Goal: Task Accomplishment & Management: Use online tool/utility

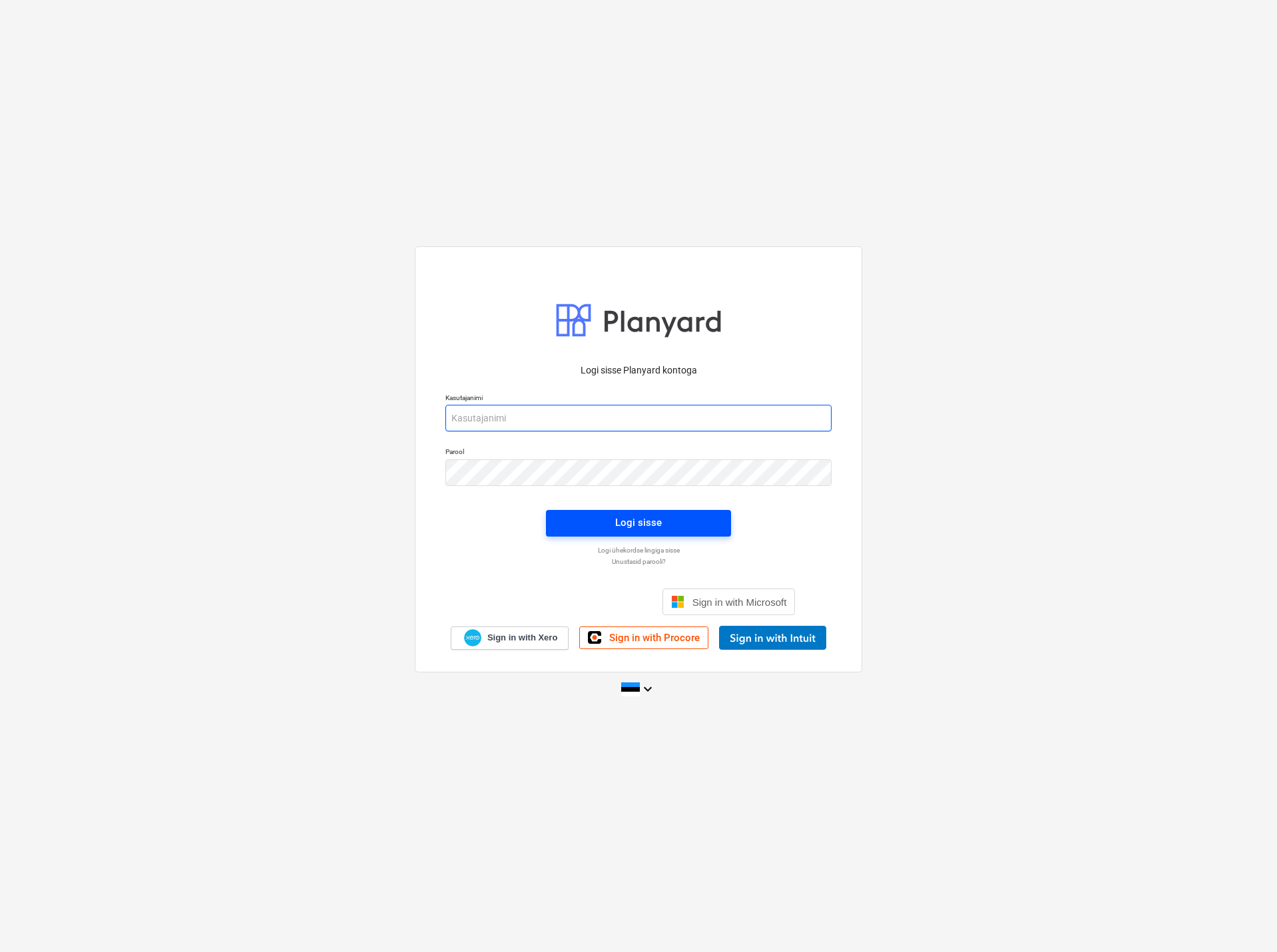
type input "[EMAIL_ADDRESS][DOMAIN_NAME]"
click at [605, 522] on span "Logi sisse" at bounding box center [638, 522] width 153 height 17
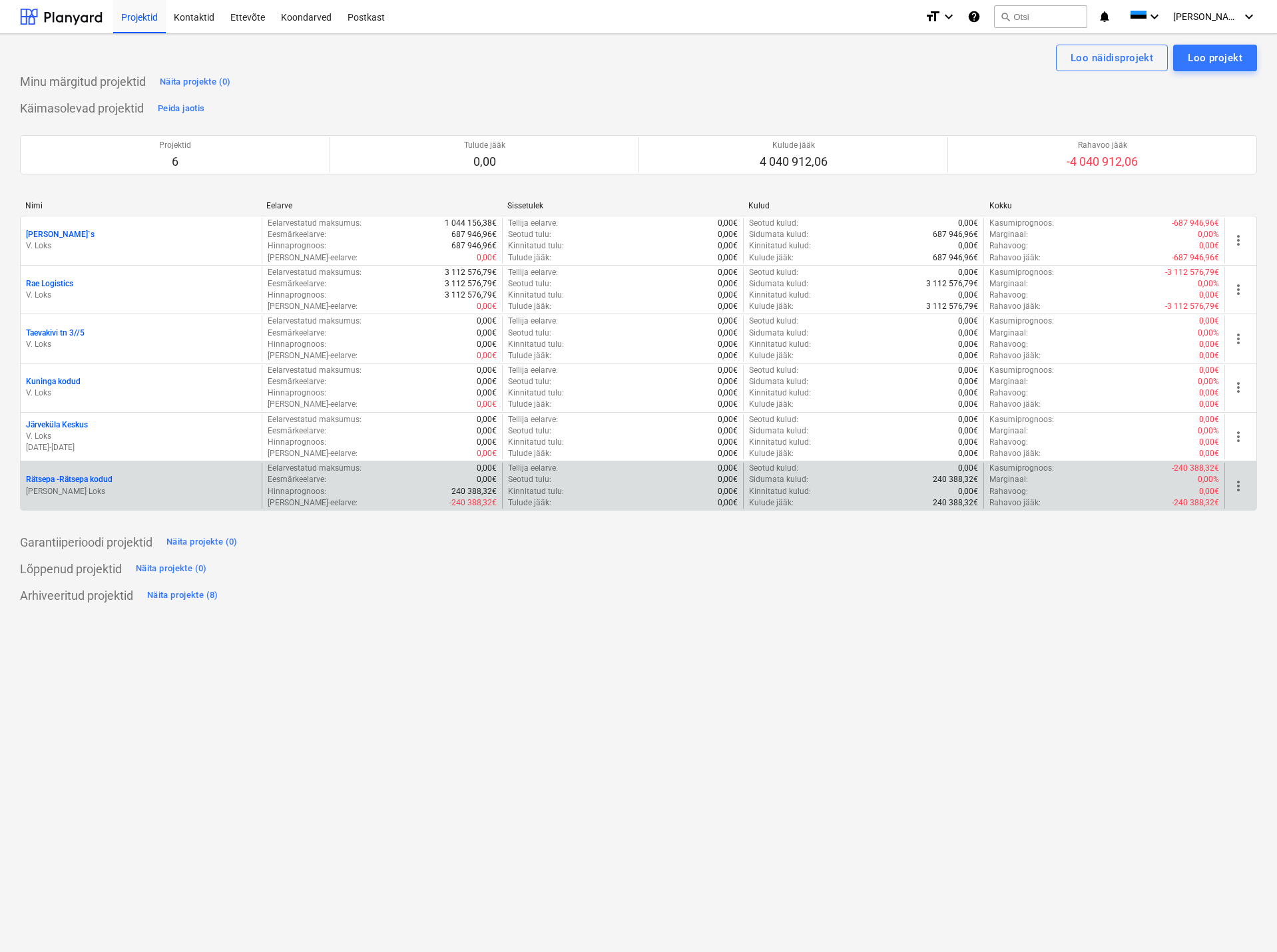
click at [101, 476] on p "Rätsepa - Rätsepa kodud" at bounding box center [69, 480] width 86 height 11
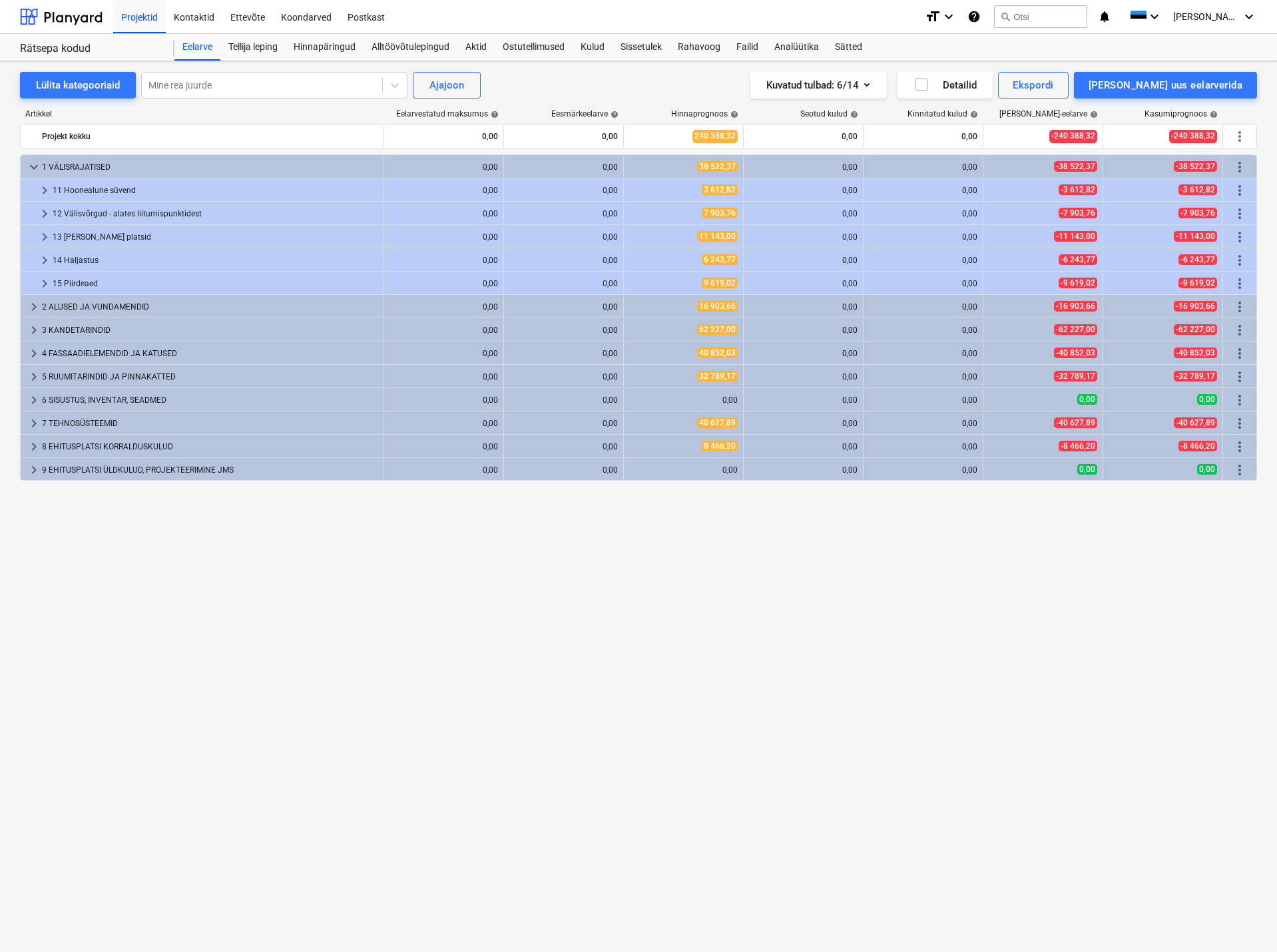
click at [243, 107] on div "Artikkel Eelarvestatud maksumus help Eesmärkeelarve help Hinnaprognoos help Seo…" at bounding box center [638, 505] width 1237 height 814
click at [331, 38] on div "Hinnapäringud" at bounding box center [324, 48] width 78 height 27
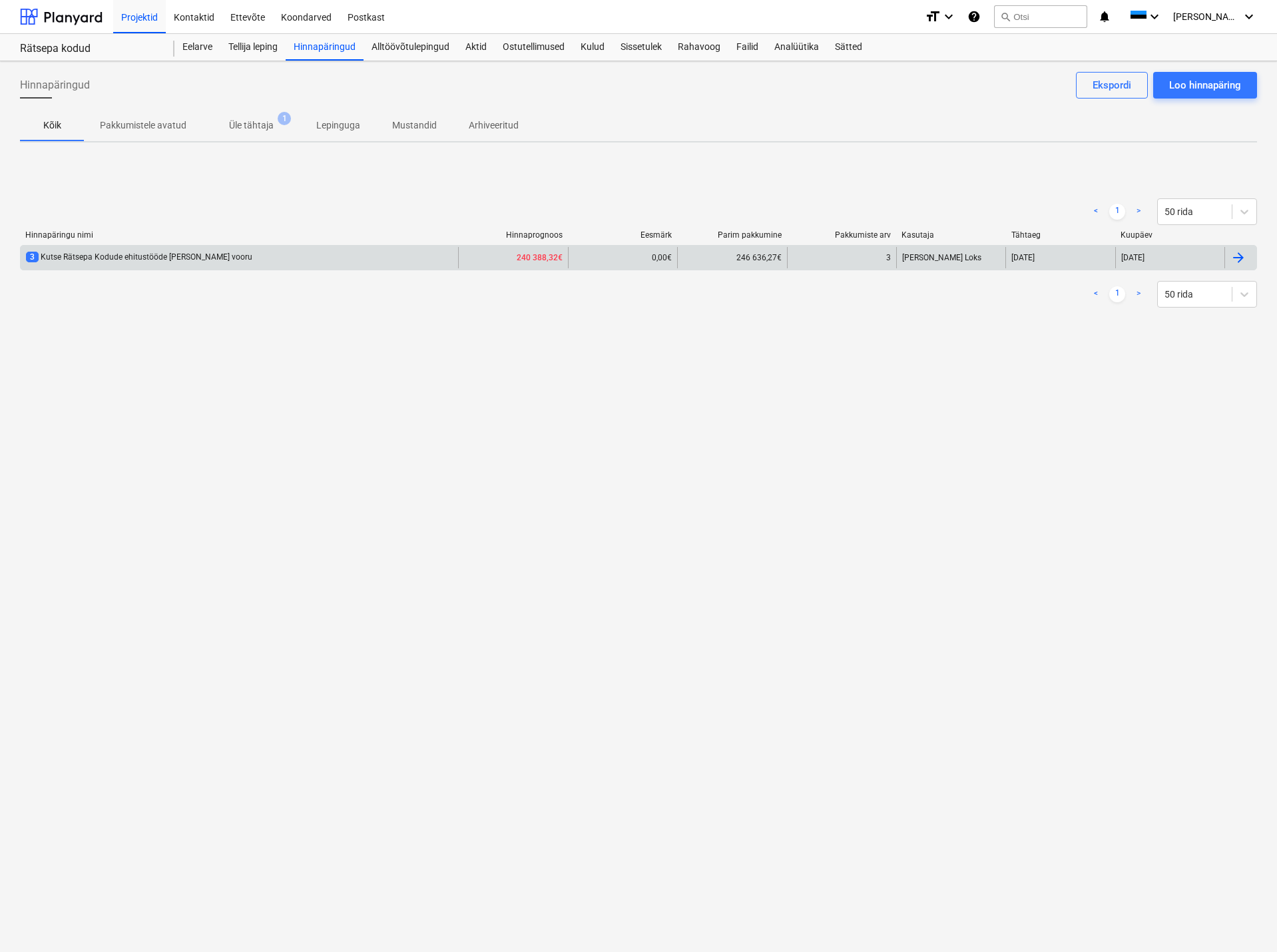
click at [191, 256] on div "3 Kutse Rätsepa Kodude ehitustööde [PERSON_NAME] vooru" at bounding box center [140, 257] width 227 height 11
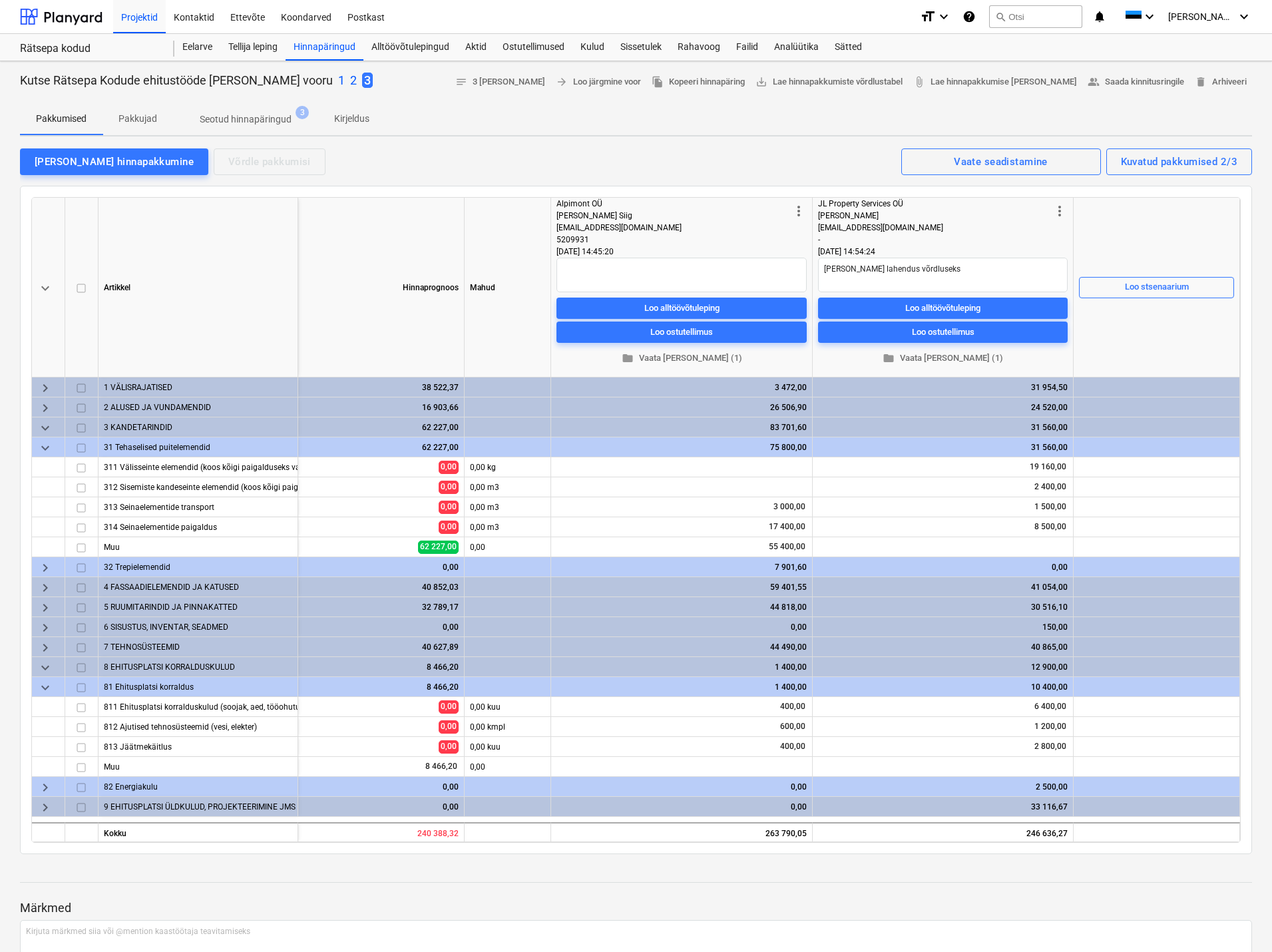
click at [724, 156] on div "[PERSON_NAME] hinnapakkumine Võrdle pakkumisi Kuvatud pakkumised 2/3 Vaate sead…" at bounding box center [636, 161] width 1232 height 28
click at [753, 150] on div "[PERSON_NAME] hinnapakkumine Võrdle pakkumisi Kuvatud pakkumised 2/3 Vaate sead…" at bounding box center [636, 161] width 1232 height 28
click at [1205, 163] on div "Kuvatud pakkumised 2/3" at bounding box center [1178, 162] width 117 height 17
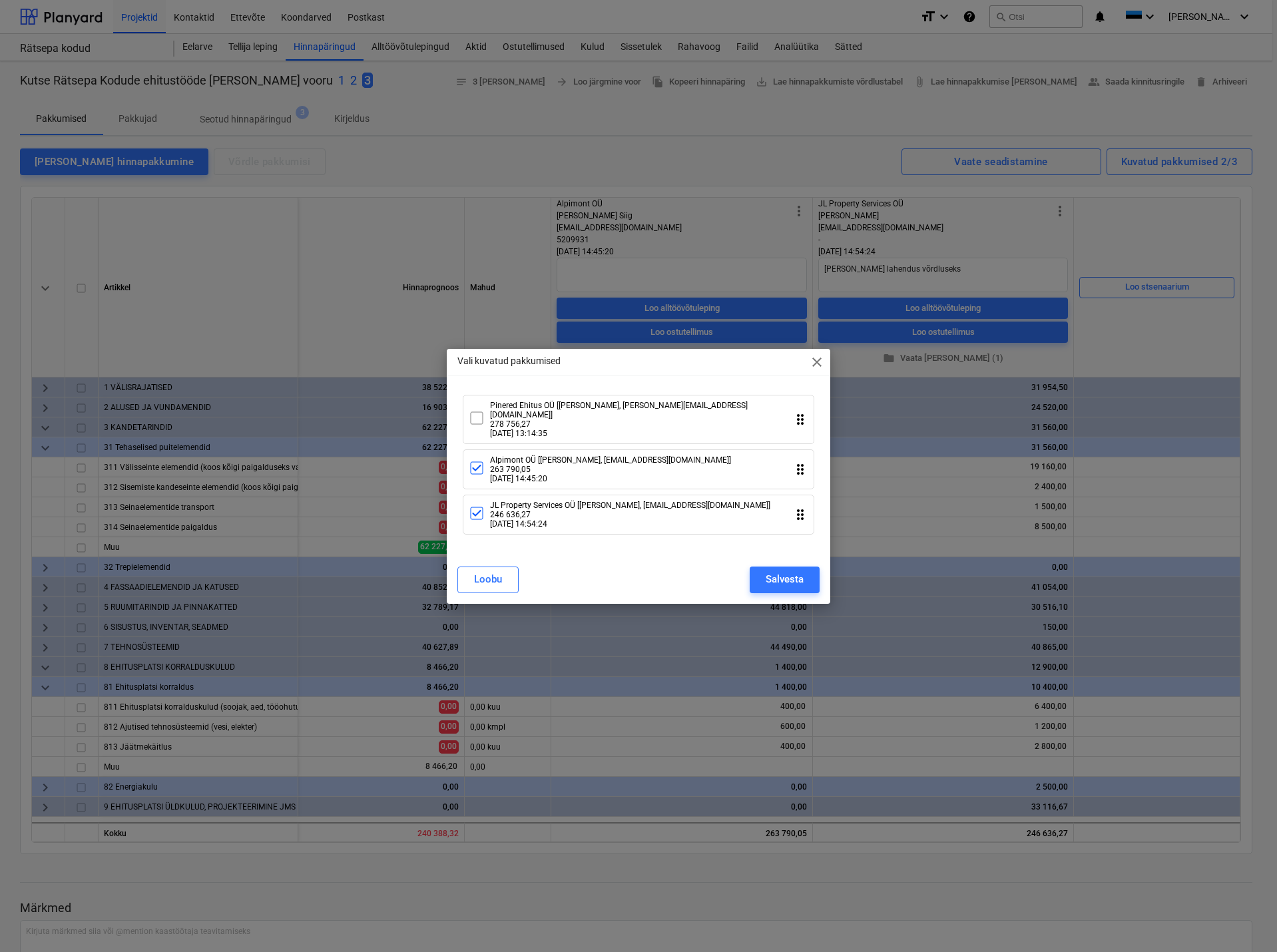
click at [478, 419] on icon at bounding box center [476, 418] width 16 height 16
click at [783, 571] on div "Salvesta" at bounding box center [785, 579] width 38 height 17
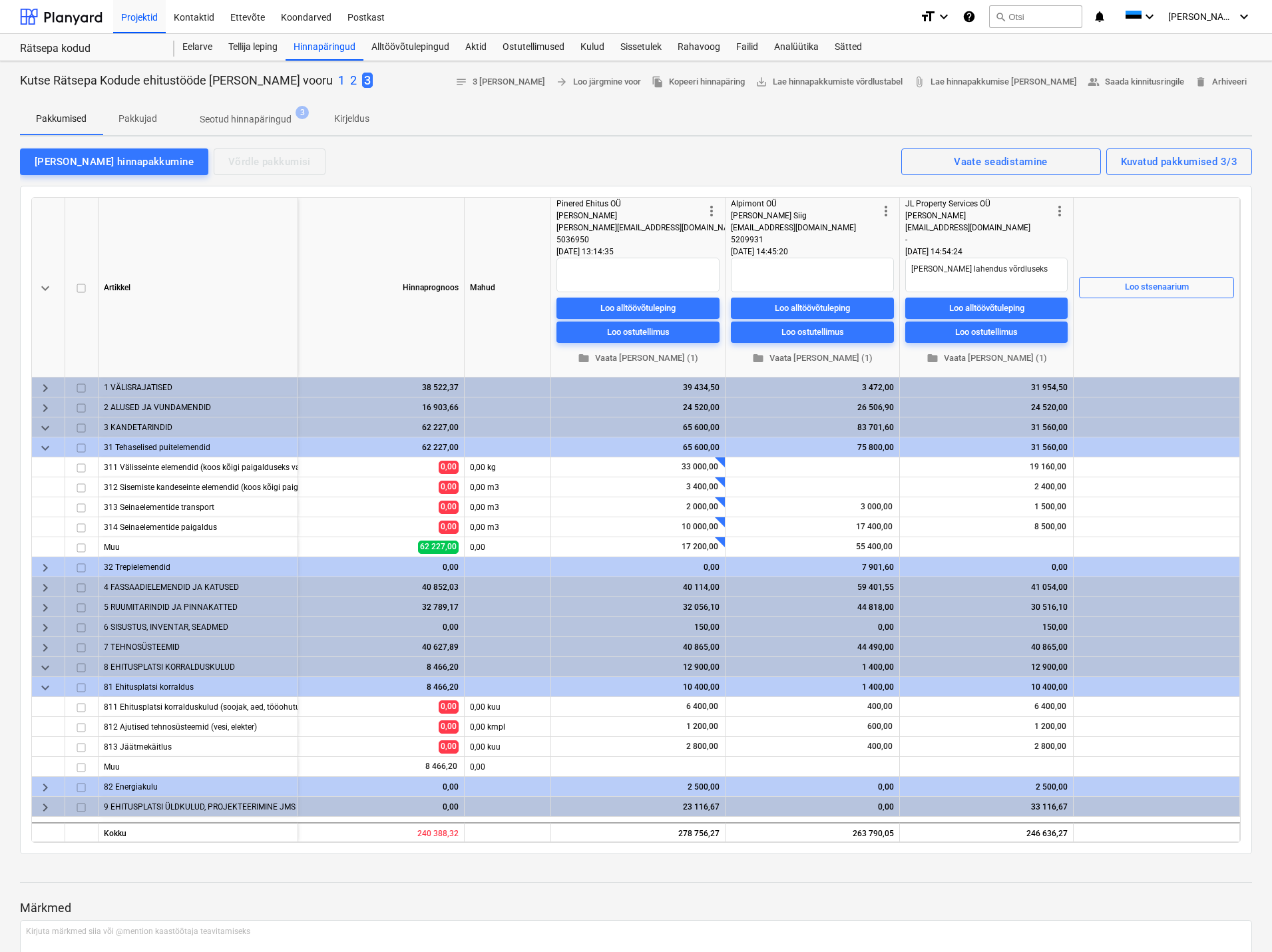
click at [587, 114] on div "Pakkumised Pakkujad Seotud hinnapäringud 3 Kirjeldus" at bounding box center [636, 119] width 1232 height 32
type textarea "x"
